Goal: Information Seeking & Learning: Check status

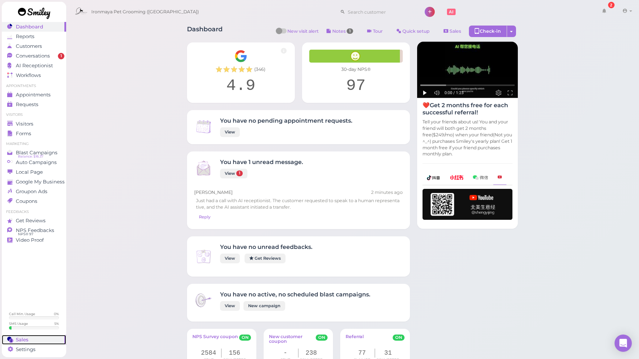
click at [30, 342] on div "Sales" at bounding box center [33, 340] width 52 height 6
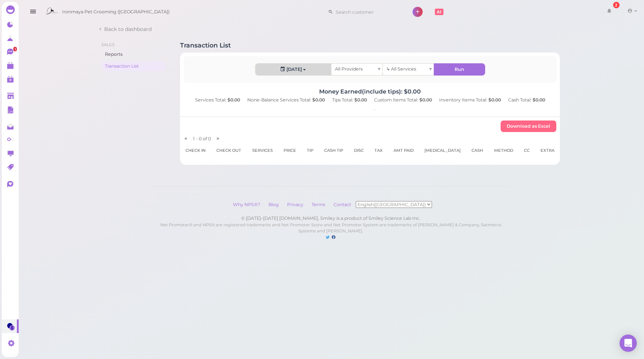
click at [301, 68] on button "[DATE]" at bounding box center [294, 70] width 76 height 12
click at [270, 154] on link "Custom" at bounding box center [274, 154] width 37 height 14
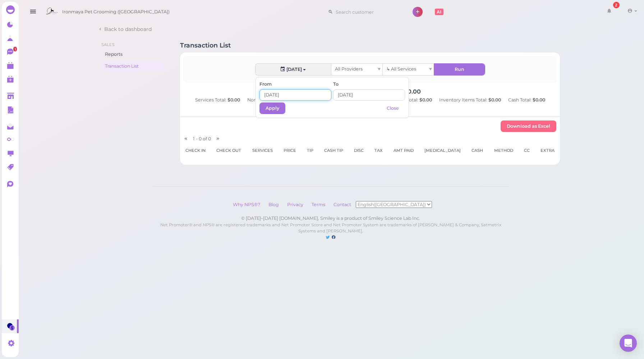
click at [278, 90] on input at bounding box center [296, 95] width 72 height 12
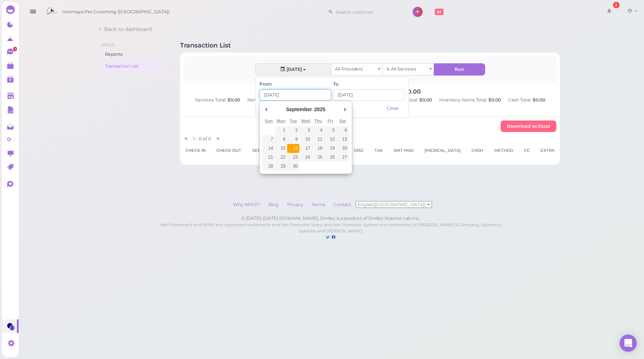
type input "[DATE]"
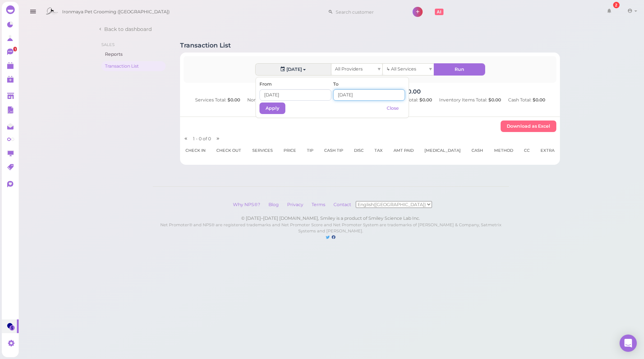
click at [355, 97] on input at bounding box center [369, 95] width 72 height 12
type input "[DATE]"
click at [269, 113] on button "Apply" at bounding box center [273, 108] width 26 height 12
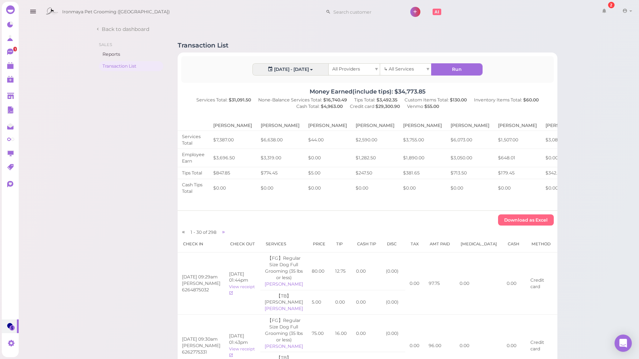
click at [623, 10] on icon at bounding box center [624, 11] width 5 height 6
click at [610, 56] on link "Logout" at bounding box center [610, 54] width 59 height 9
